Goal: Transaction & Acquisition: Purchase product/service

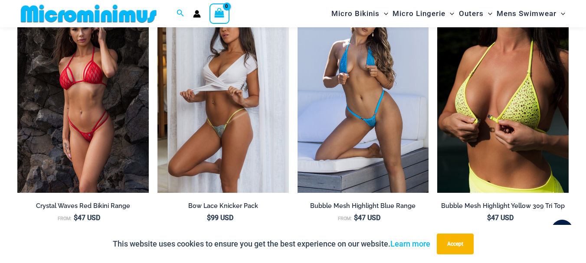
scroll to position [599, 0]
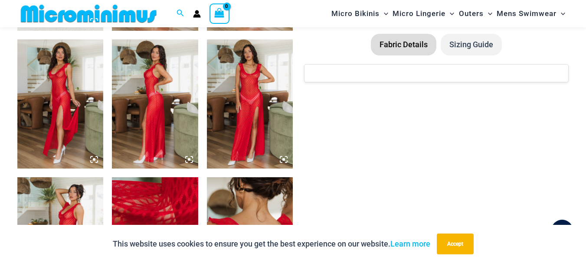
type input "**********"
click at [62, 101] on img at bounding box center [60, 103] width 86 height 129
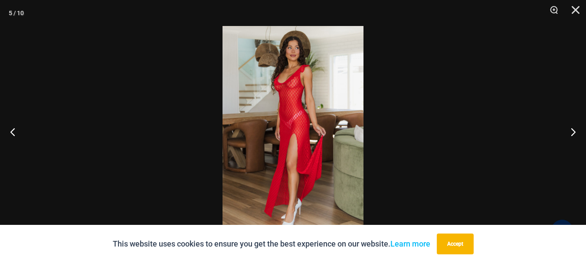
click at [311, 118] on img at bounding box center [292, 131] width 141 height 211
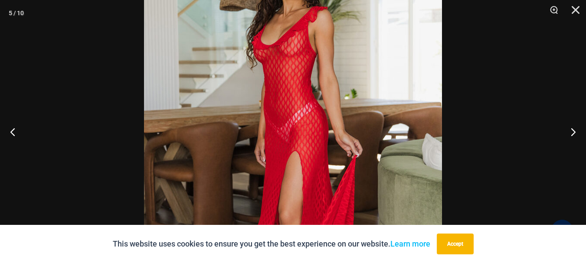
click at [311, 118] on img at bounding box center [293, 147] width 298 height 447
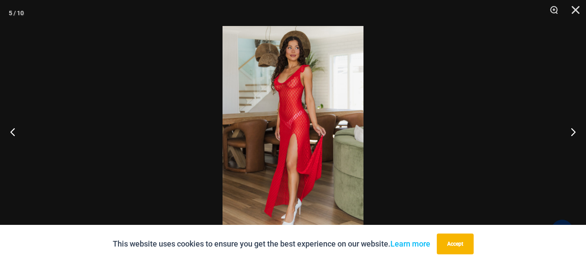
click at [311, 118] on img at bounding box center [292, 131] width 141 height 211
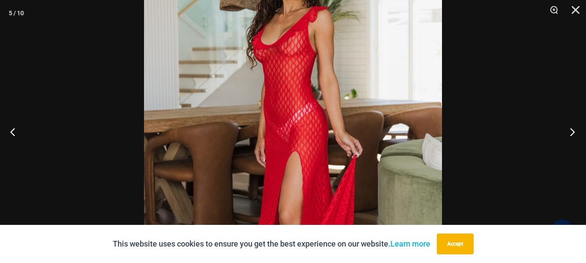
click at [572, 131] on button "Next" at bounding box center [569, 131] width 33 height 43
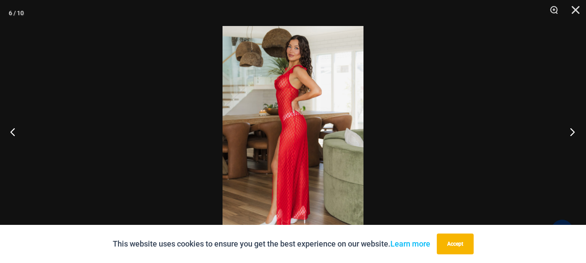
click at [572, 131] on button "Next" at bounding box center [569, 131] width 33 height 43
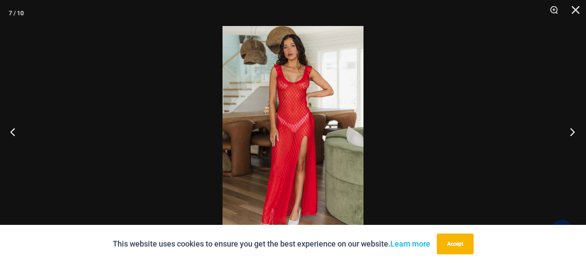
click at [572, 131] on button "Next" at bounding box center [569, 131] width 33 height 43
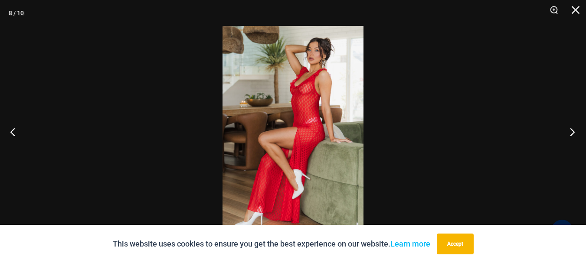
click at [572, 133] on button "Next" at bounding box center [569, 131] width 33 height 43
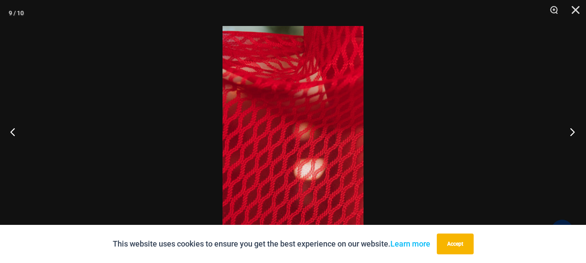
click at [572, 133] on button "Next" at bounding box center [569, 131] width 33 height 43
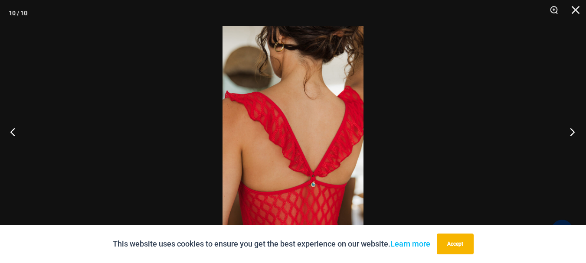
click at [572, 133] on button "Next" at bounding box center [569, 131] width 33 height 43
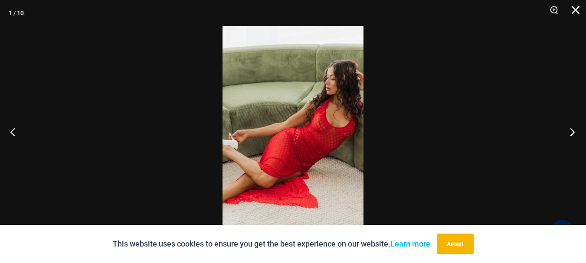
click at [572, 133] on button "Next" at bounding box center [569, 131] width 33 height 43
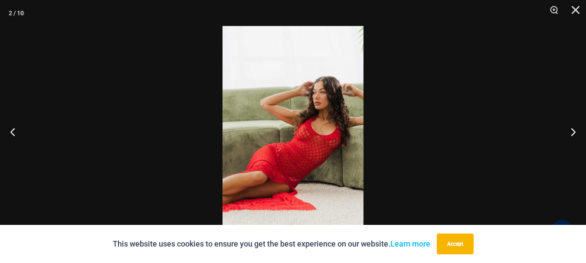
click at [332, 129] on img at bounding box center [292, 131] width 141 height 211
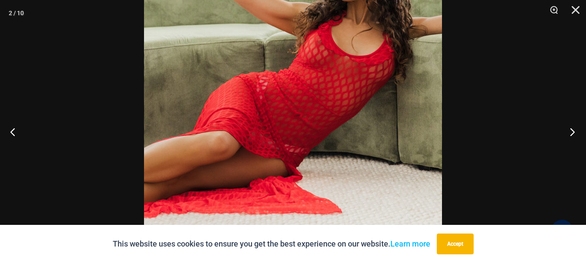
click at [571, 132] on button "Next" at bounding box center [569, 131] width 33 height 43
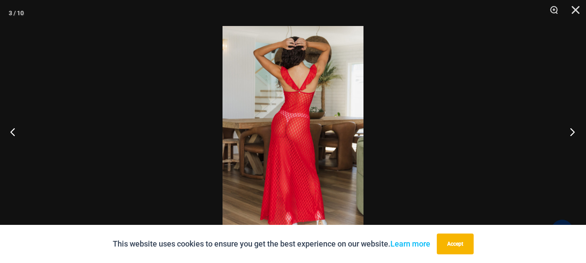
click at [571, 132] on button "Next" at bounding box center [569, 131] width 33 height 43
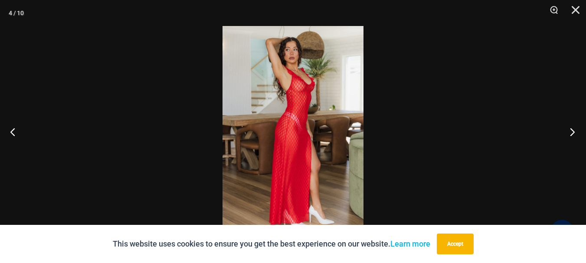
click at [571, 132] on button "Next" at bounding box center [569, 131] width 33 height 43
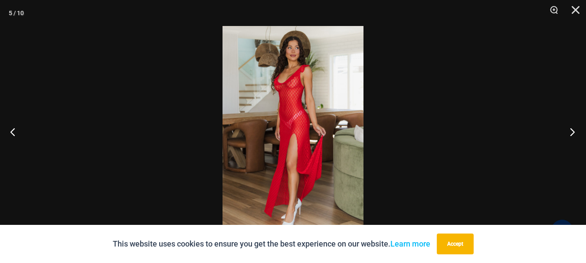
click at [571, 132] on button "Next" at bounding box center [569, 131] width 33 height 43
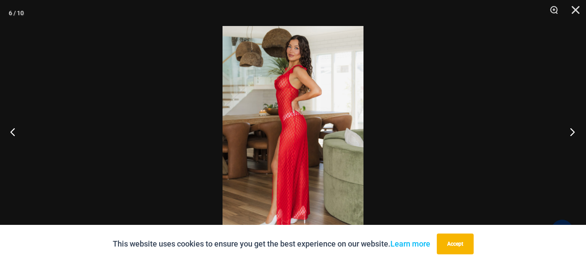
click at [571, 132] on button "Next" at bounding box center [569, 131] width 33 height 43
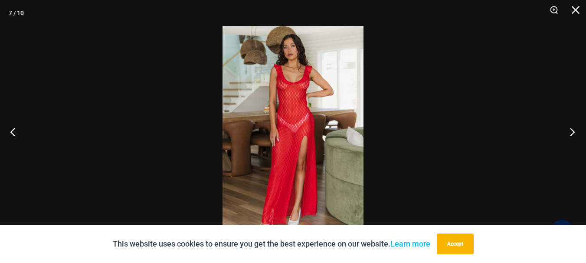
click at [571, 132] on button "Next" at bounding box center [569, 131] width 33 height 43
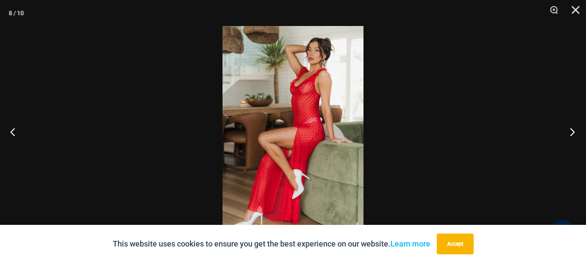
click at [571, 132] on button "Next" at bounding box center [569, 131] width 33 height 43
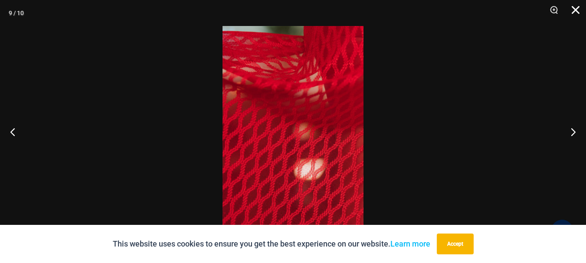
click at [573, 13] on button "Close" at bounding box center [573, 13] width 22 height 26
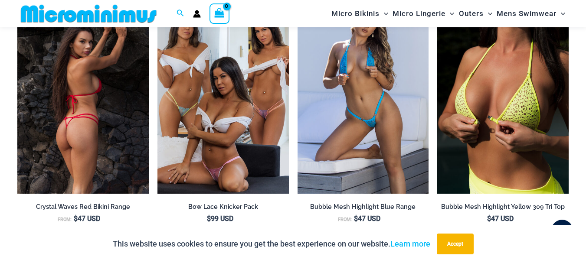
scroll to position [946, 0]
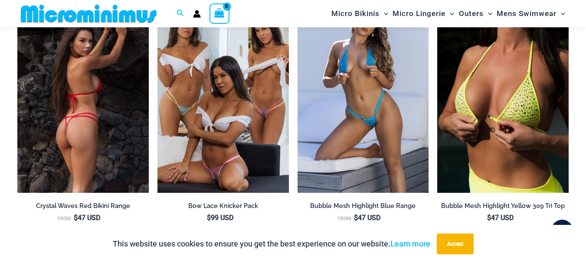
click at [77, 124] on img at bounding box center [82, 94] width 131 height 197
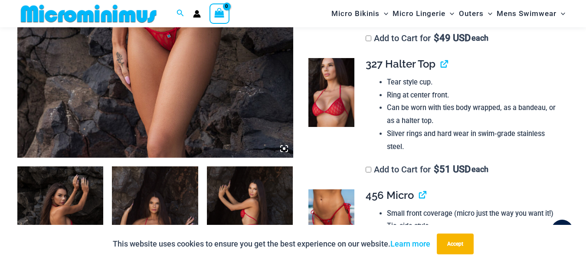
scroll to position [334, 0]
type input "**********"
click at [333, 103] on img at bounding box center [331, 93] width 46 height 69
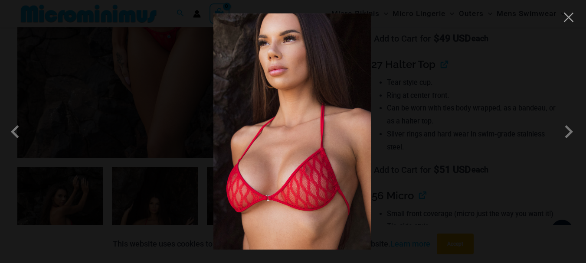
click at [278, 153] on img at bounding box center [291, 131] width 157 height 236
click at [566, 134] on span at bounding box center [569, 132] width 26 height 26
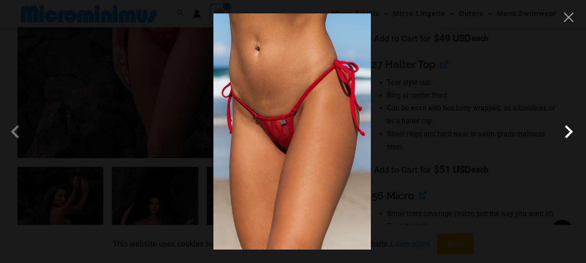
click at [567, 134] on span at bounding box center [569, 132] width 26 height 26
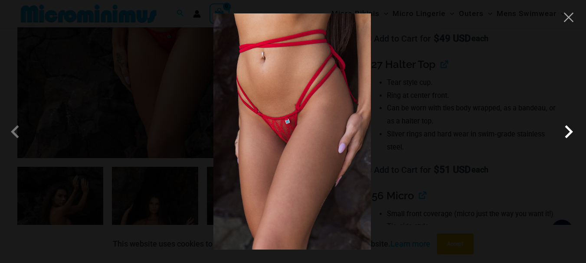
click at [569, 132] on span at bounding box center [569, 132] width 26 height 26
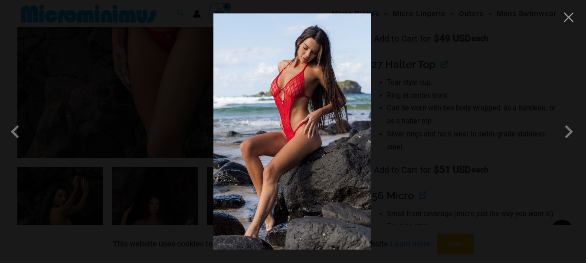
click at [268, 112] on img at bounding box center [291, 131] width 157 height 236
click at [567, 129] on span at bounding box center [569, 132] width 26 height 26
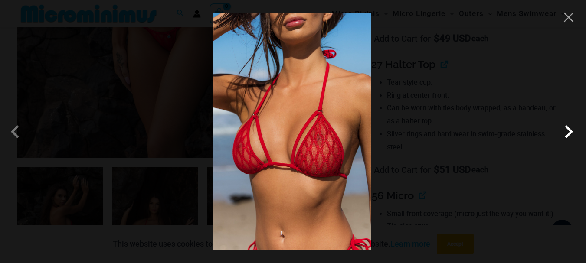
click at [567, 134] on span at bounding box center [569, 132] width 26 height 26
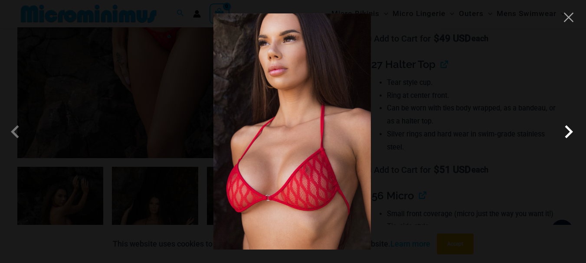
click at [567, 132] on span at bounding box center [569, 132] width 26 height 26
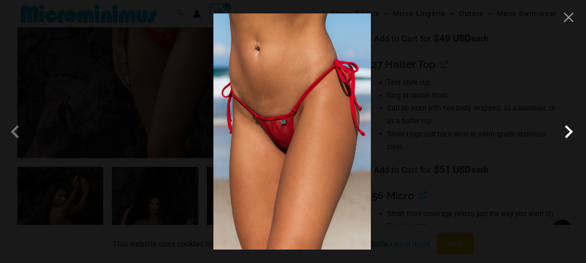
click at [566, 133] on span at bounding box center [569, 132] width 26 height 26
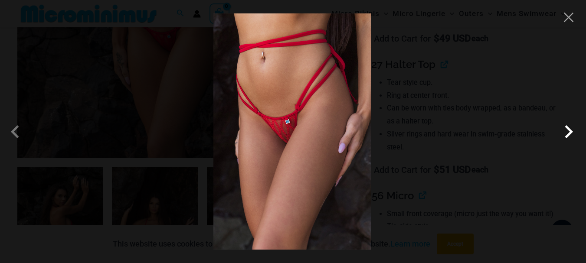
click at [566, 133] on span at bounding box center [569, 132] width 26 height 26
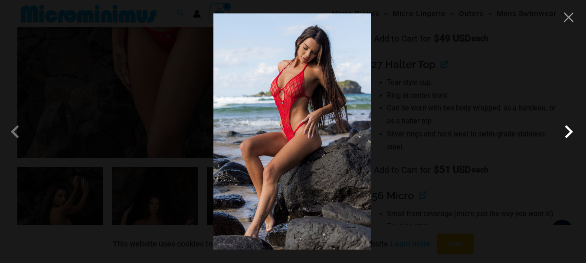
click at [566, 133] on span at bounding box center [569, 132] width 26 height 26
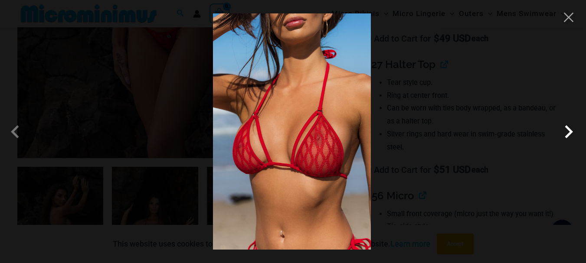
click at [566, 133] on span at bounding box center [569, 132] width 26 height 26
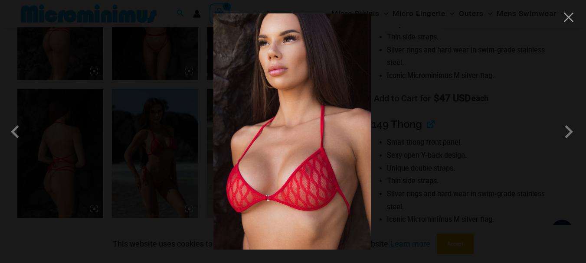
scroll to position [551, 0]
click at [158, 169] on div at bounding box center [293, 131] width 586 height 263
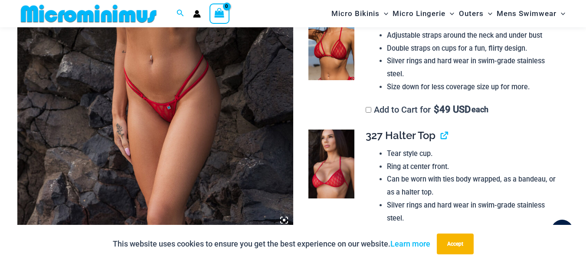
scroll to position [291, 0]
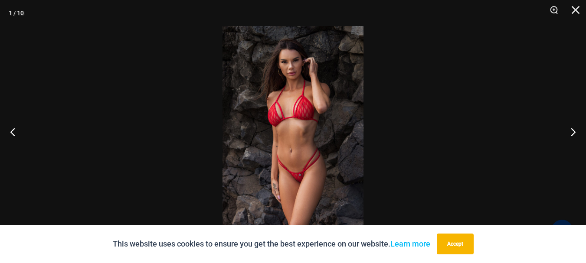
click at [292, 129] on img at bounding box center [292, 131] width 141 height 211
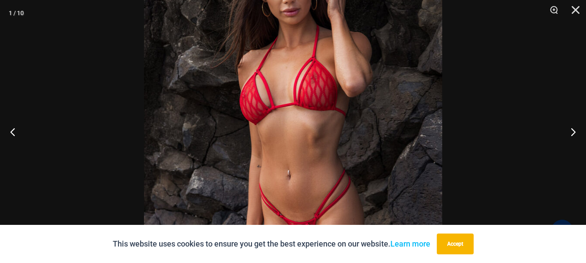
click at [292, 129] on img at bounding box center [293, 135] width 298 height 447
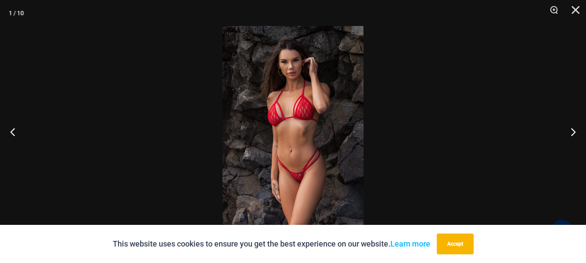
click at [292, 129] on img at bounding box center [292, 131] width 141 height 211
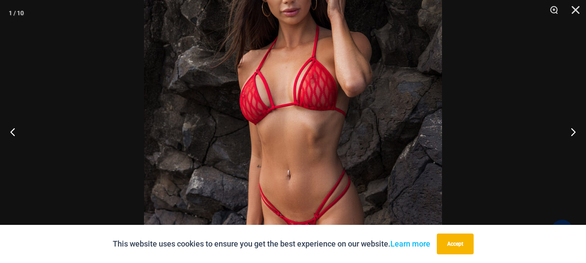
click at [292, 129] on img at bounding box center [293, 135] width 298 height 447
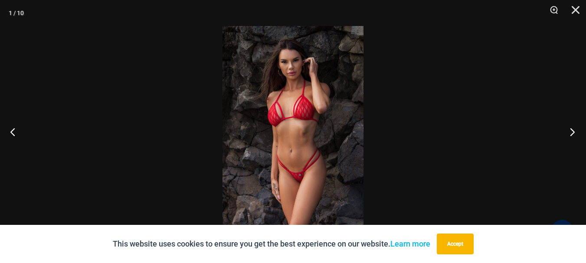
click at [569, 131] on button "Next" at bounding box center [569, 131] width 33 height 43
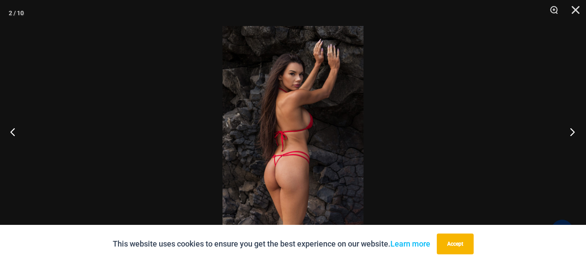
click at [569, 131] on button "Next" at bounding box center [569, 131] width 33 height 43
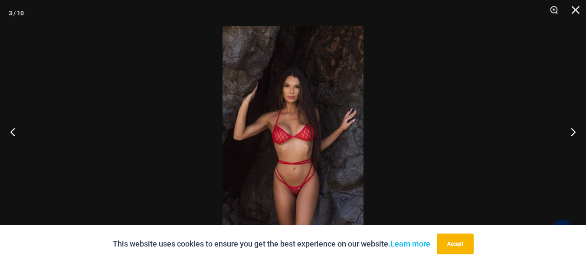
click at [308, 128] on img at bounding box center [292, 131] width 141 height 211
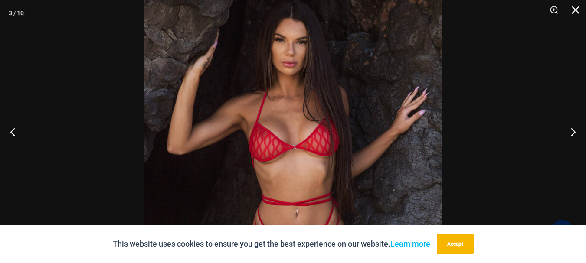
click at [308, 128] on img at bounding box center [293, 136] width 298 height 447
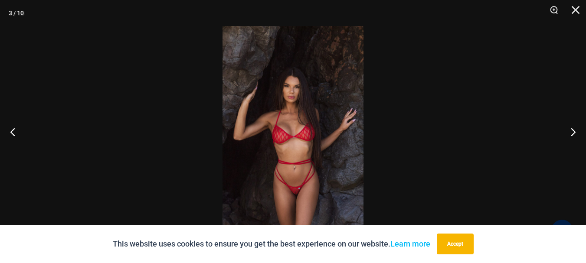
click at [308, 128] on img at bounding box center [292, 131] width 141 height 211
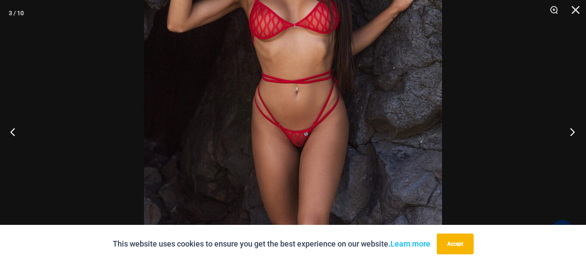
click at [571, 133] on button "Next" at bounding box center [569, 131] width 33 height 43
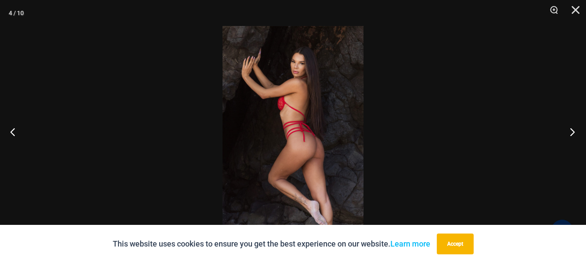
click at [571, 133] on button "Next" at bounding box center [569, 131] width 33 height 43
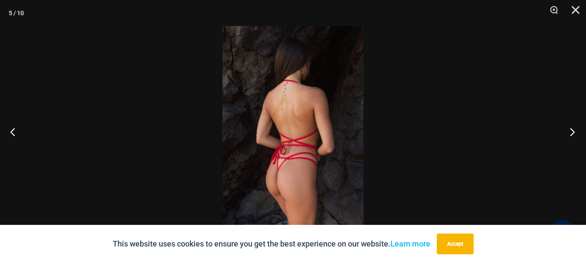
click at [571, 133] on button "Next" at bounding box center [569, 131] width 33 height 43
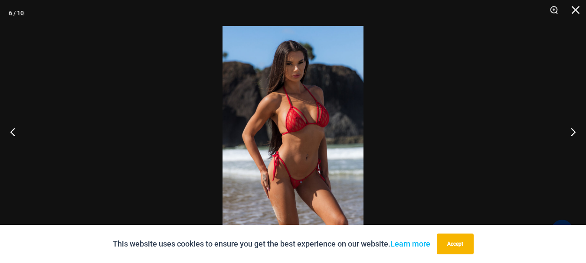
click at [323, 142] on img at bounding box center [292, 131] width 141 height 211
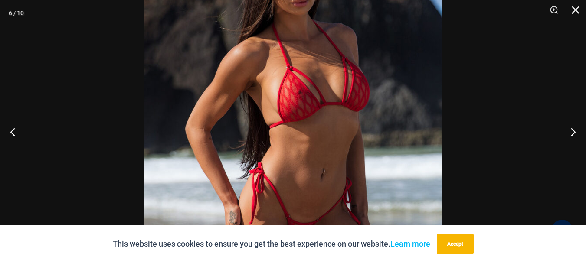
click at [323, 142] on img at bounding box center [293, 120] width 298 height 447
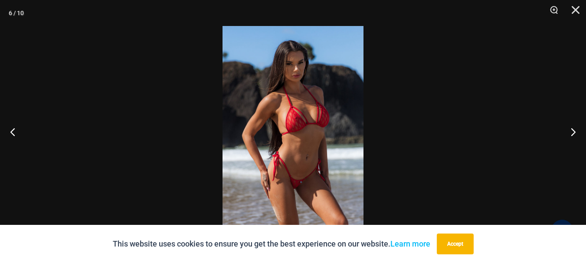
click at [323, 142] on img at bounding box center [292, 131] width 141 height 211
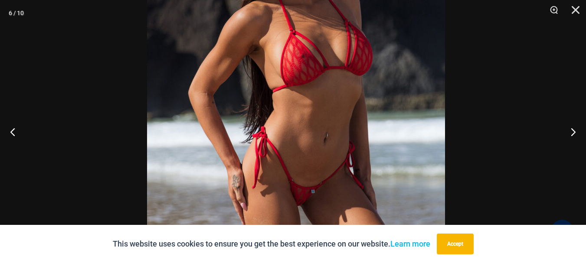
click at [342, 122] on img at bounding box center [296, 84] width 298 height 447
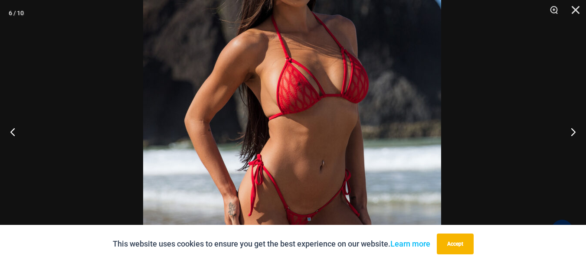
click at [338, 157] on img at bounding box center [292, 112] width 298 height 447
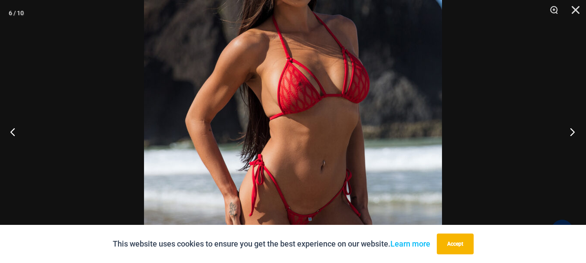
click at [570, 131] on button "Next" at bounding box center [569, 131] width 33 height 43
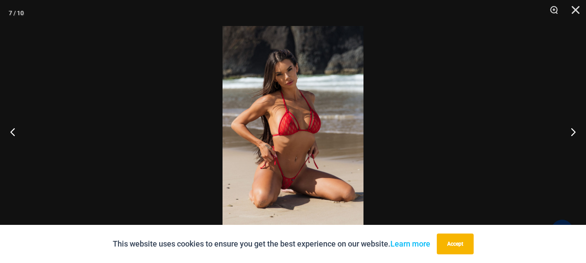
click at [303, 156] on img at bounding box center [292, 131] width 141 height 211
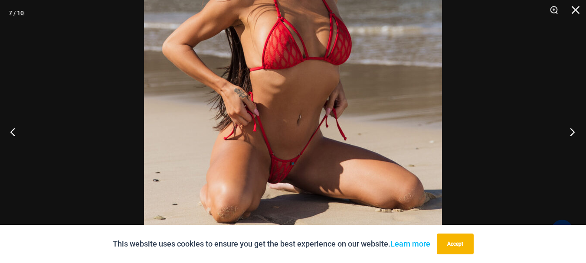
click at [573, 133] on button "Next" at bounding box center [569, 131] width 33 height 43
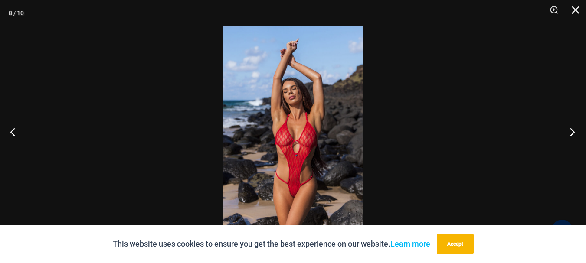
click at [573, 133] on button "Next" at bounding box center [569, 131] width 33 height 43
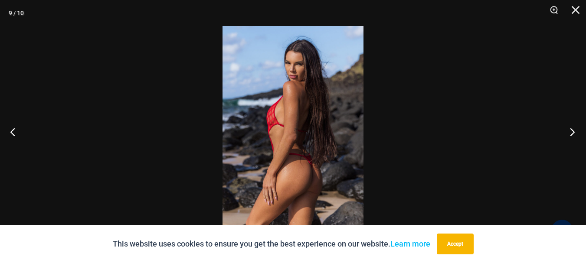
click at [573, 133] on button "Next" at bounding box center [569, 131] width 33 height 43
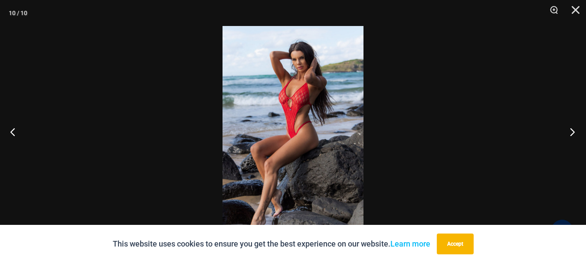
click at [573, 133] on button "Next" at bounding box center [569, 131] width 33 height 43
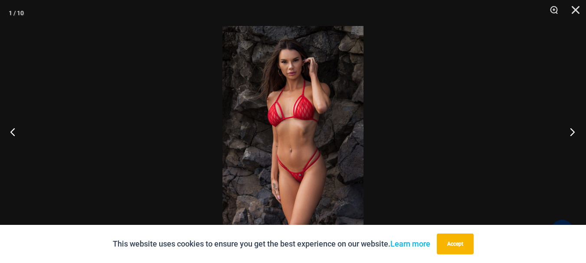
click at [573, 133] on button "Next" at bounding box center [569, 131] width 33 height 43
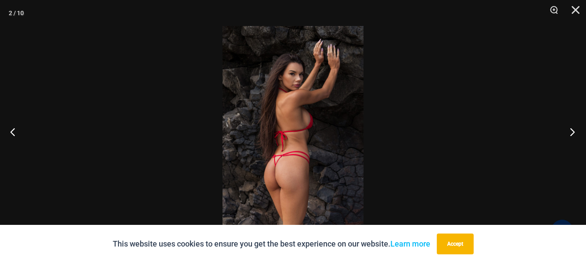
click at [573, 133] on button "Next" at bounding box center [569, 131] width 33 height 43
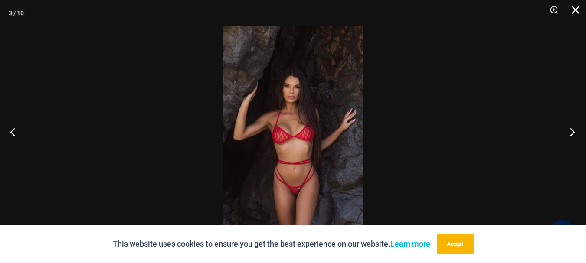
click at [573, 134] on button "Next" at bounding box center [569, 131] width 33 height 43
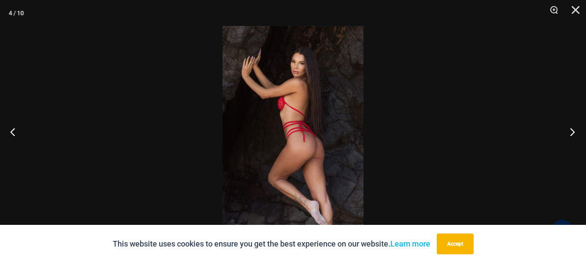
click at [573, 134] on button "Next" at bounding box center [569, 131] width 33 height 43
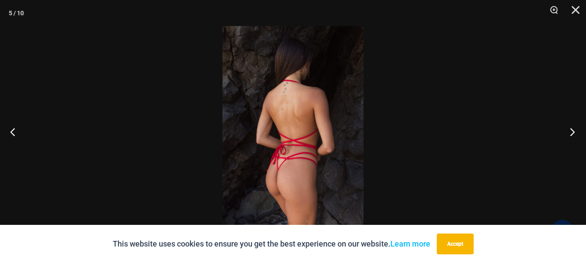
click at [573, 134] on button "Next" at bounding box center [569, 131] width 33 height 43
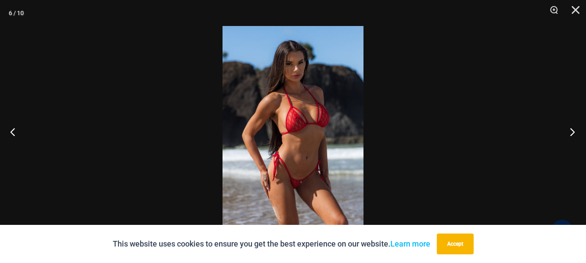
click at [573, 134] on button "Next" at bounding box center [569, 131] width 33 height 43
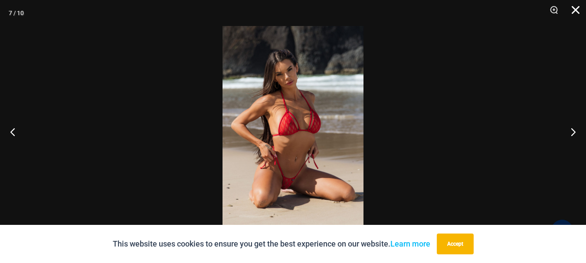
click at [573, 8] on button "Close" at bounding box center [573, 13] width 22 height 26
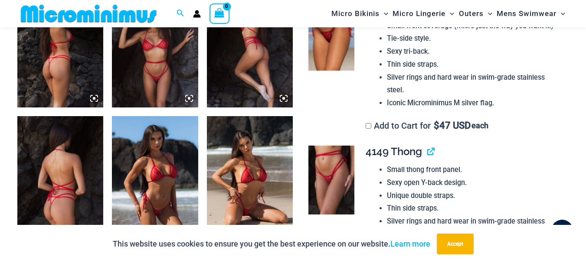
scroll to position [118, 0]
